Goal: Check status: Check status

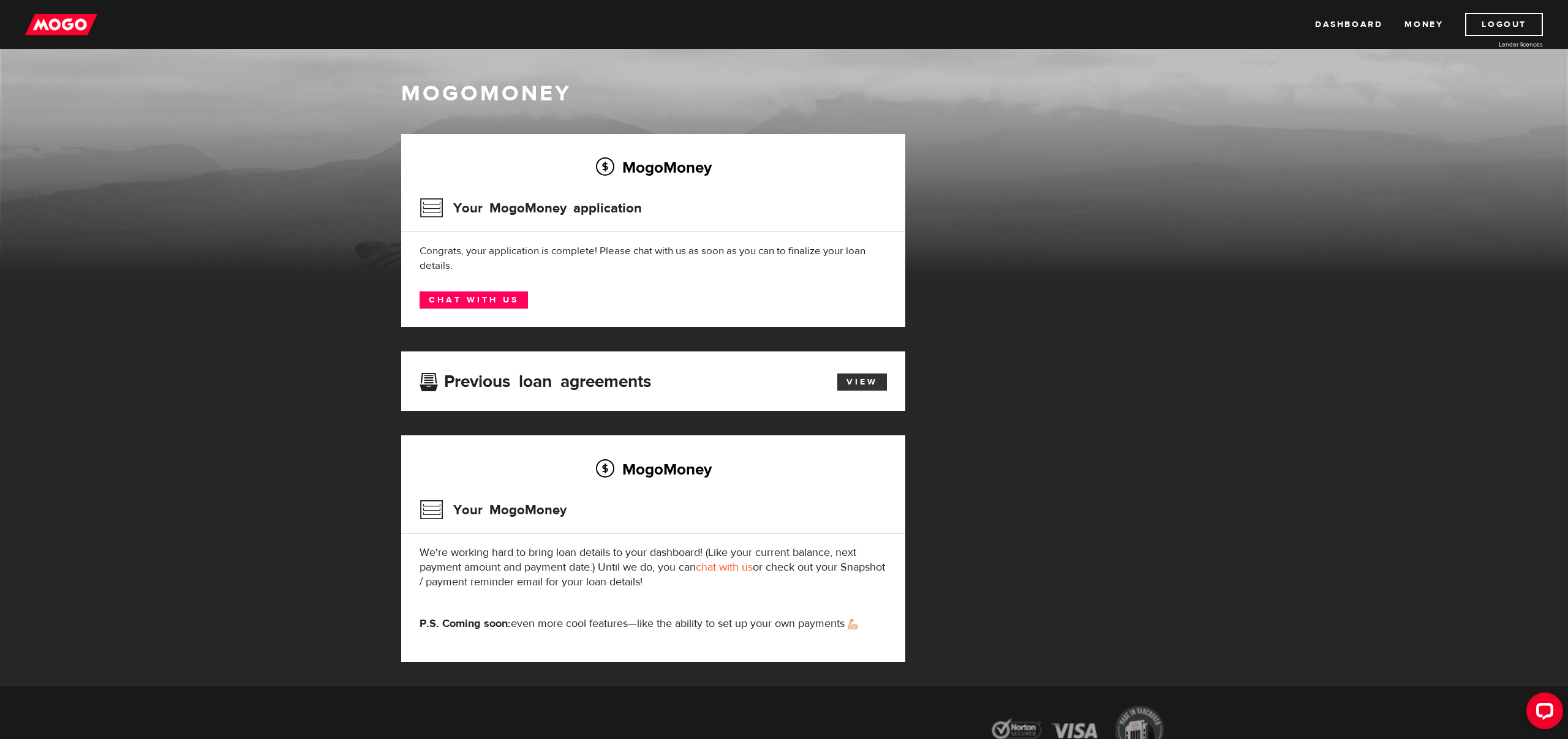
click at [863, 388] on link "View" at bounding box center [861, 382] width 49 height 17
drag, startPoint x: 605, startPoint y: 250, endPoint x: 807, endPoint y: 260, distance: 202.2
click at [805, 260] on div "Congrats, your application is complete! Please chat with us as soon as you can …" at bounding box center [653, 258] width 467 height 30
click at [807, 260] on div "Congrats, your application is complete! Please chat with us as soon as you can …" at bounding box center [653, 258] width 467 height 30
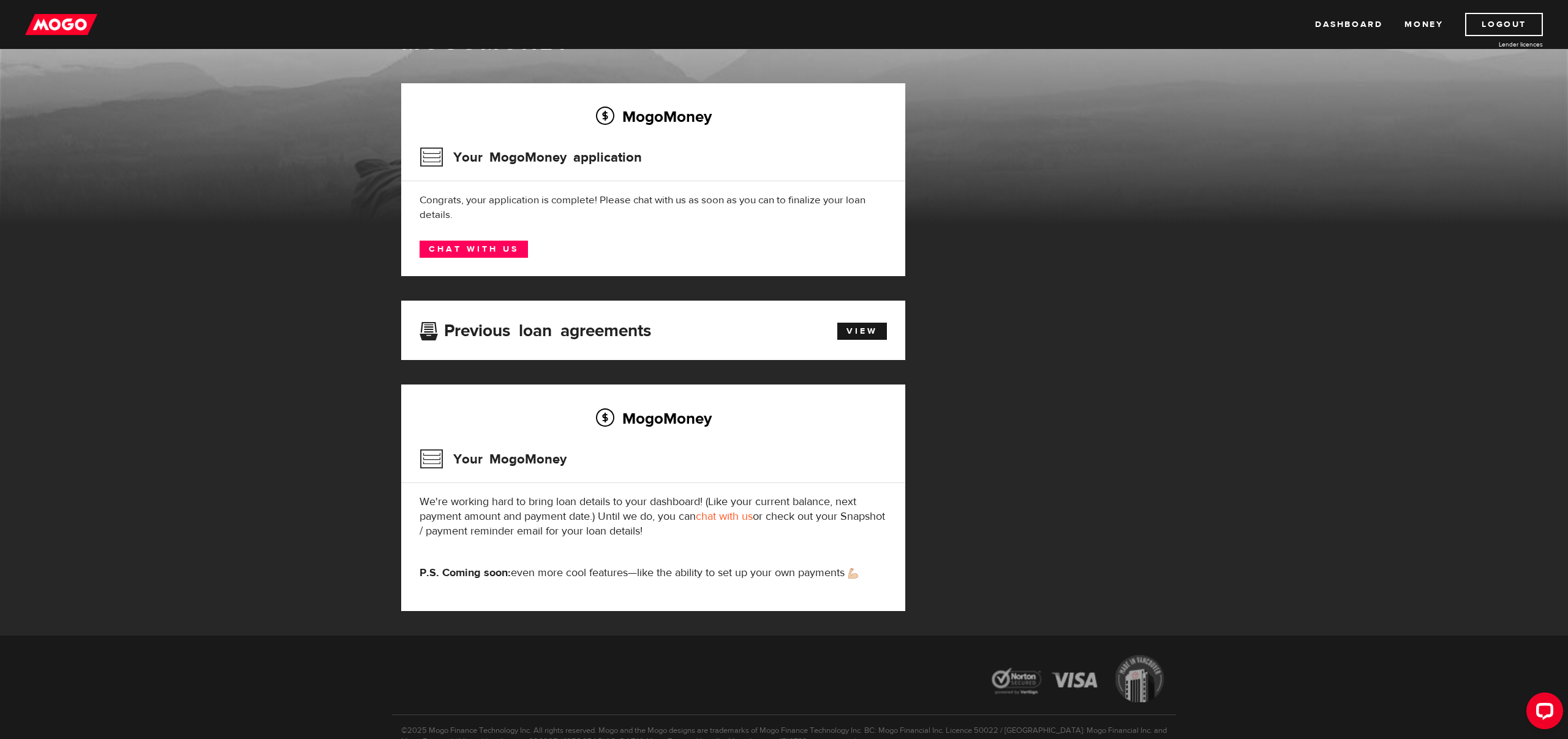
scroll to position [53, 0]
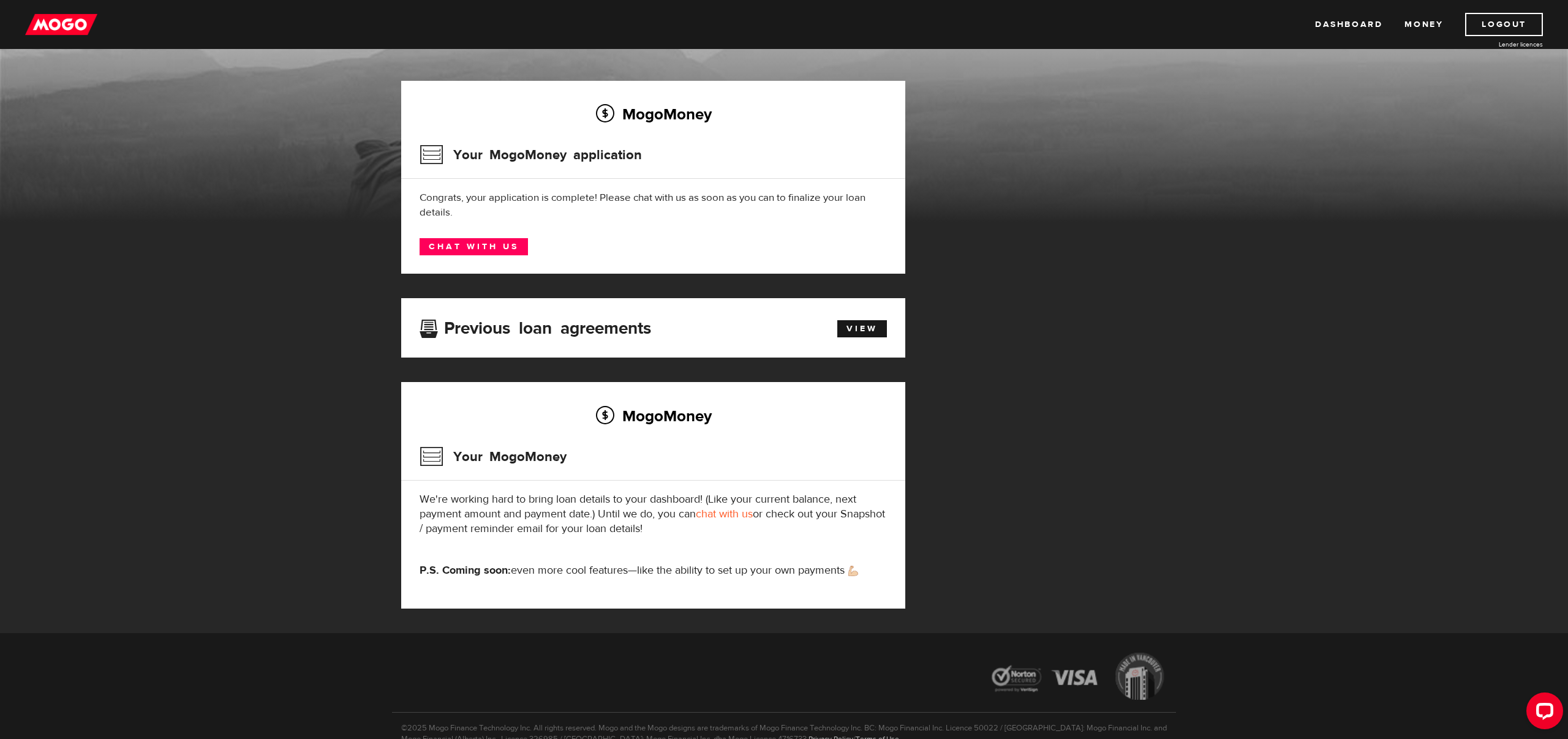
click at [610, 320] on h3 "Previous loan agreements" at bounding box center [535, 326] width 231 height 16
click at [870, 327] on link "View" at bounding box center [861, 329] width 49 height 17
